Goal: Transaction & Acquisition: Purchase product/service

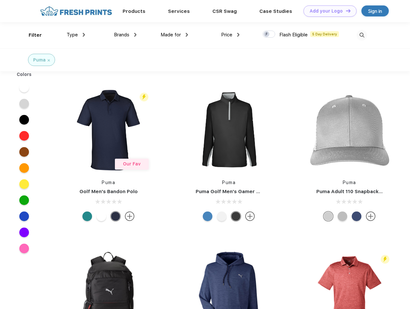
click at [328, 11] on link "Add your Logo Design Tool" at bounding box center [330, 10] width 53 height 11
click at [0, 0] on div "Design Tool" at bounding box center [0, 0] width 0 height 0
click at [346, 11] on link "Add your Logo Design Tool" at bounding box center [330, 10] width 53 height 11
click at [31, 35] on div "Filter" at bounding box center [35, 35] width 13 height 7
click at [76, 35] on span "Type" at bounding box center [72, 35] width 11 height 6
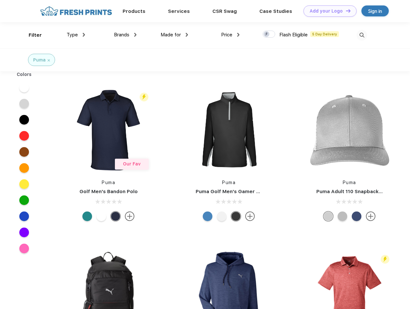
click at [125, 35] on span "Brands" at bounding box center [121, 35] width 15 height 6
click at [175, 35] on span "Made for" at bounding box center [171, 35] width 20 height 6
click at [231, 35] on span "Price" at bounding box center [226, 35] width 11 height 6
click at [269, 34] on div at bounding box center [269, 34] width 13 height 7
click at [267, 34] on input "checkbox" at bounding box center [265, 32] width 4 height 4
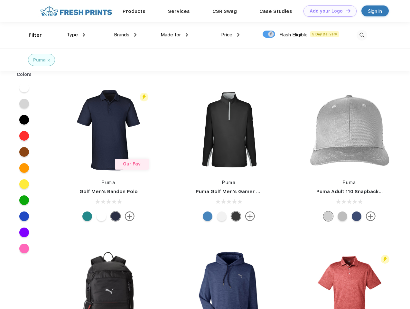
click at [362, 35] on img at bounding box center [362, 35] width 11 height 11
